Goal: Navigation & Orientation: Find specific page/section

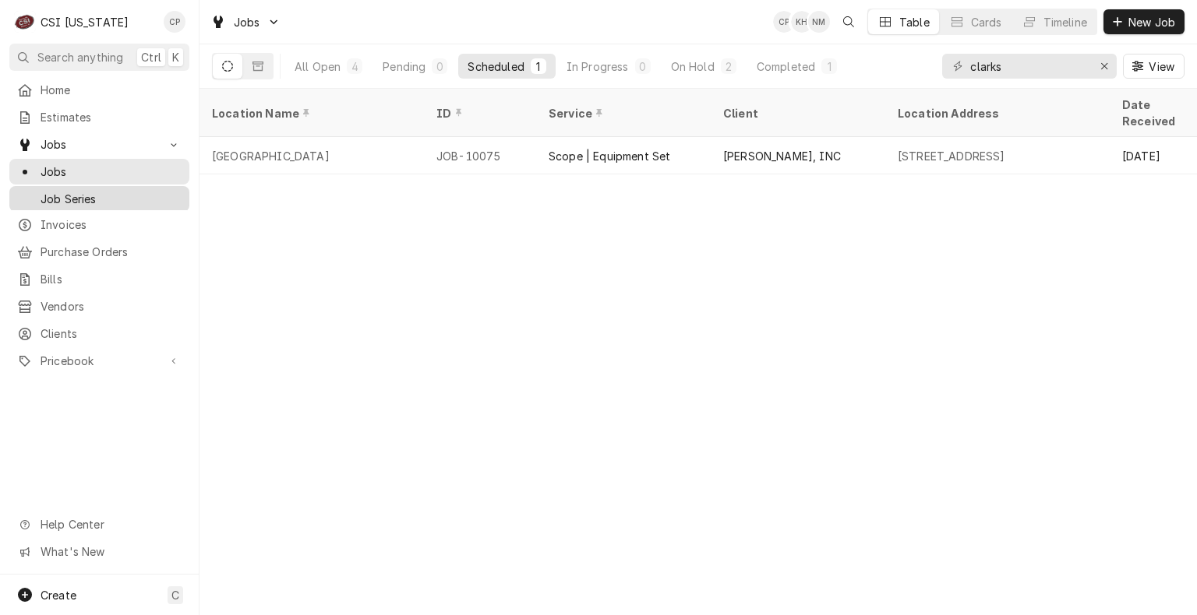
click at [79, 193] on span "Job Series" at bounding box center [111, 199] width 141 height 16
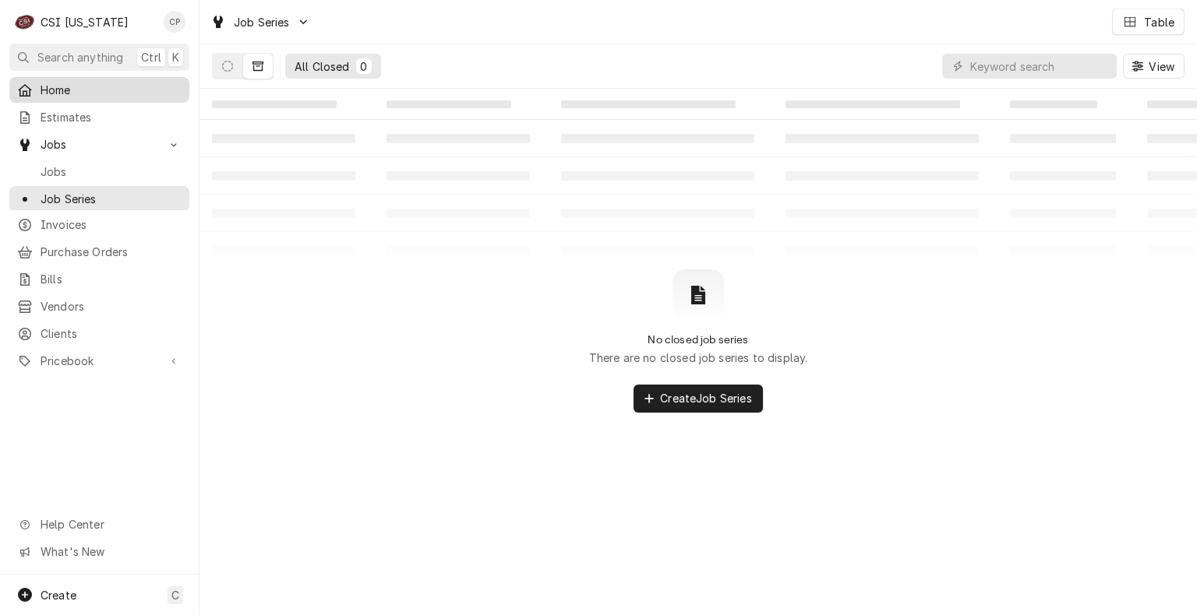
click at [56, 93] on span "Home" at bounding box center [111, 90] width 141 height 16
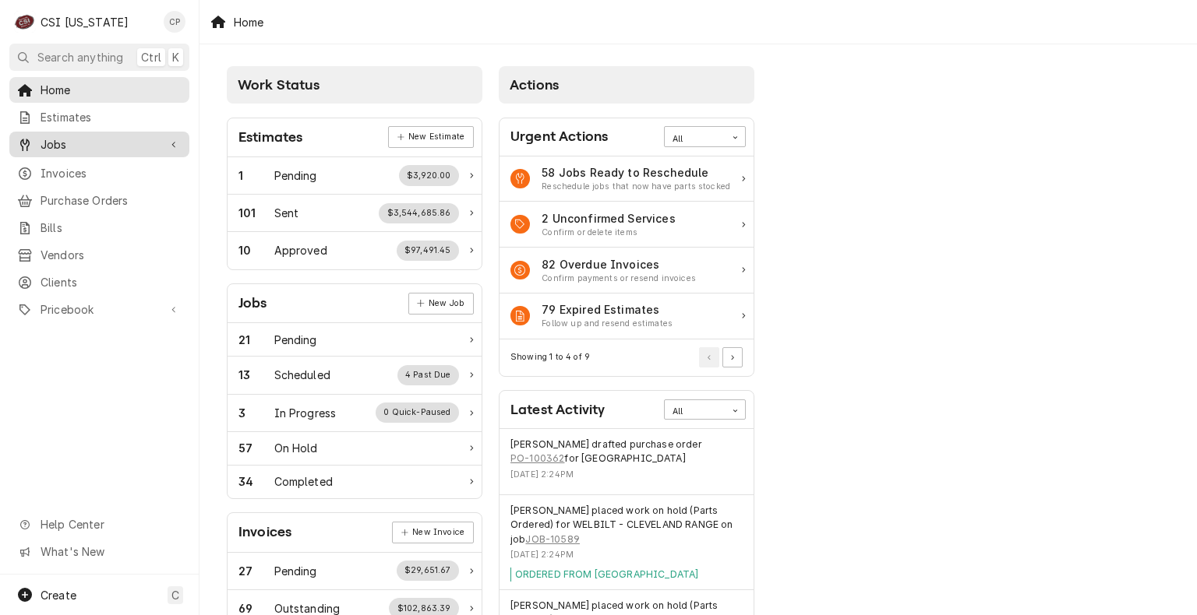
click at [72, 143] on span "Jobs" at bounding box center [100, 144] width 118 height 16
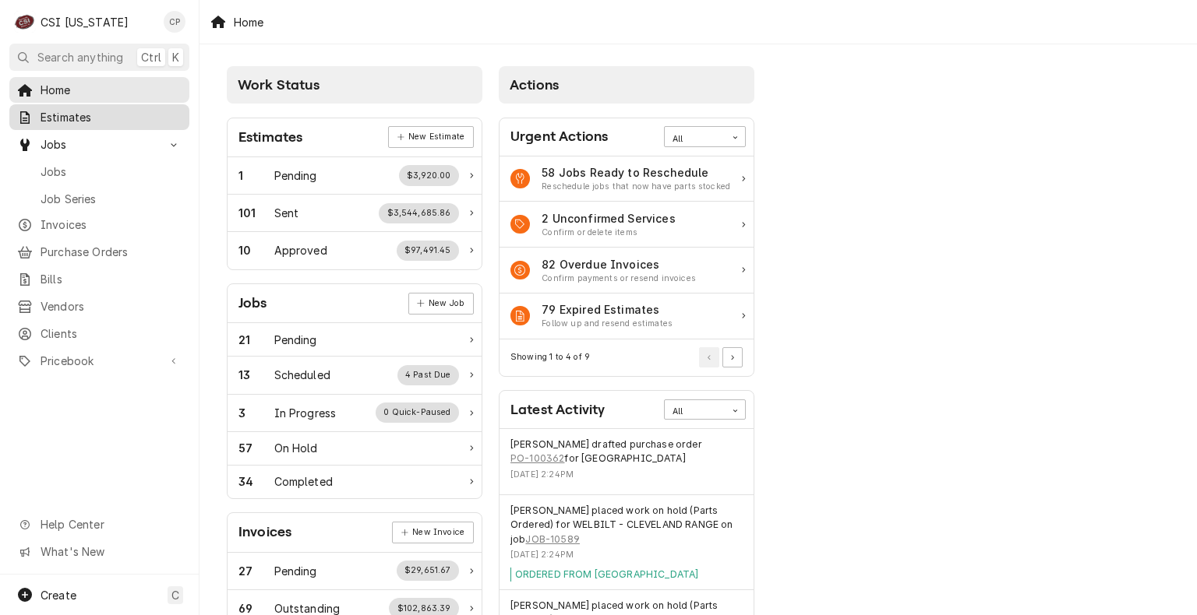
click at [63, 114] on span "Estimates" at bounding box center [111, 117] width 141 height 16
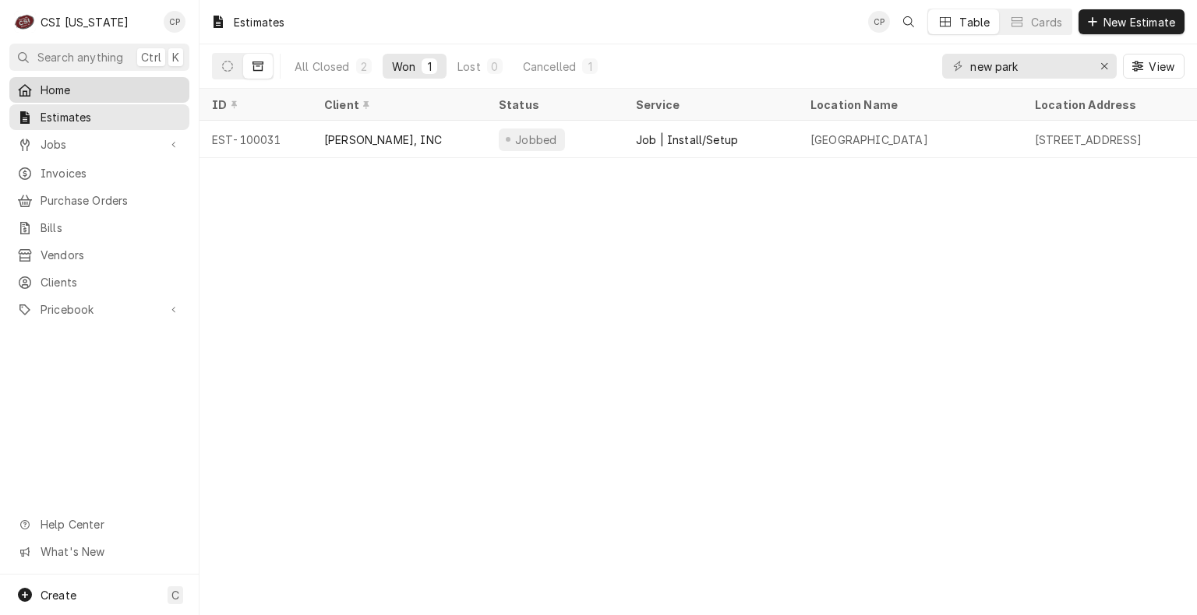
click at [61, 92] on span "Home" at bounding box center [111, 90] width 141 height 16
